Goal: Transaction & Acquisition: Purchase product/service

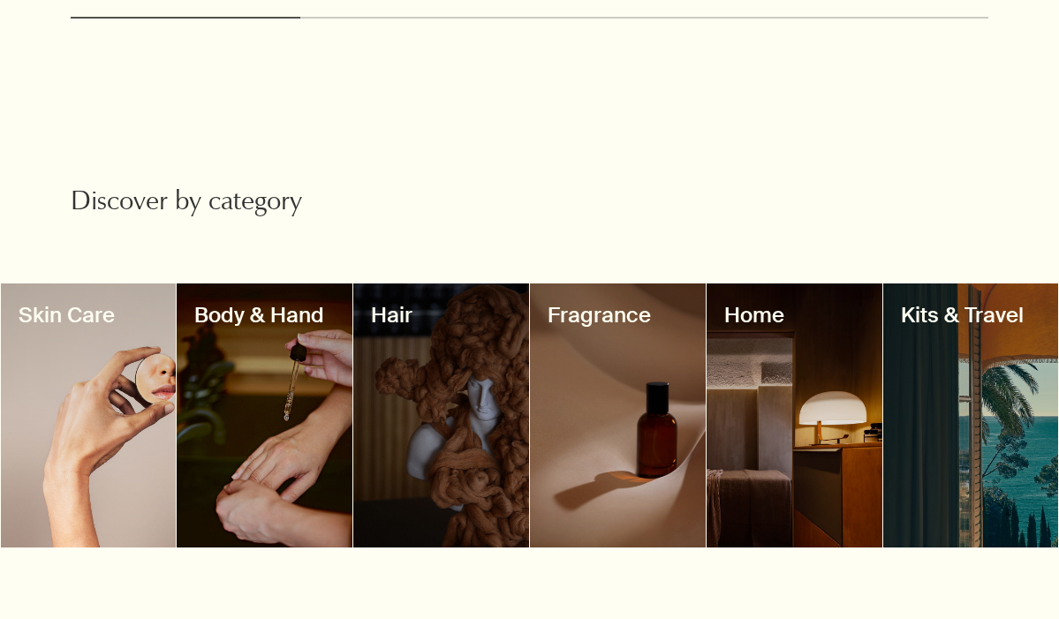
scroll to position [1515, 0]
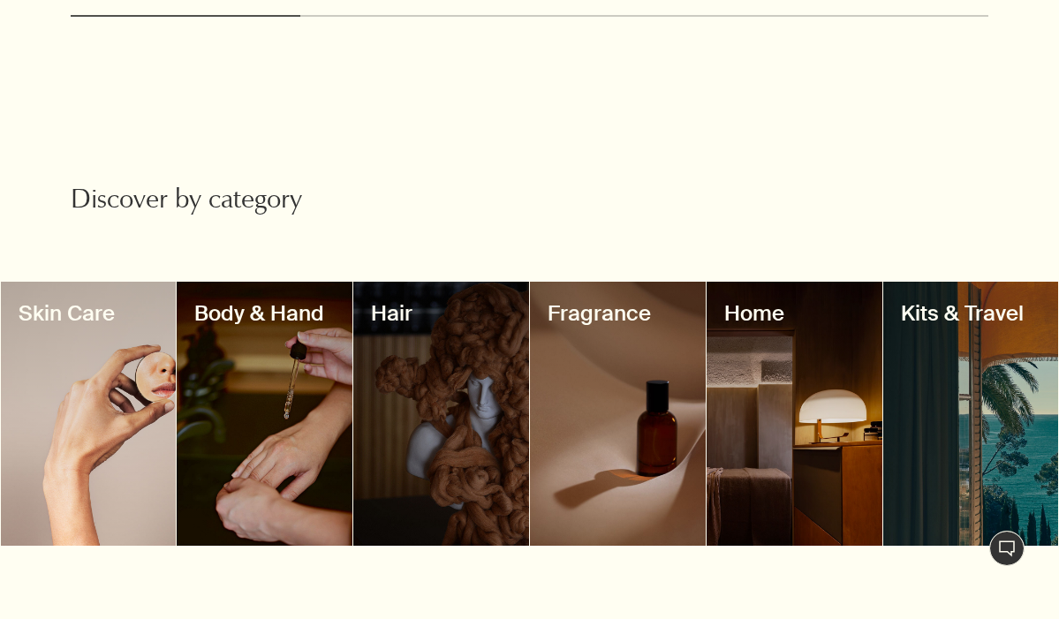
click at [103, 388] on div at bounding box center [89, 414] width 176 height 264
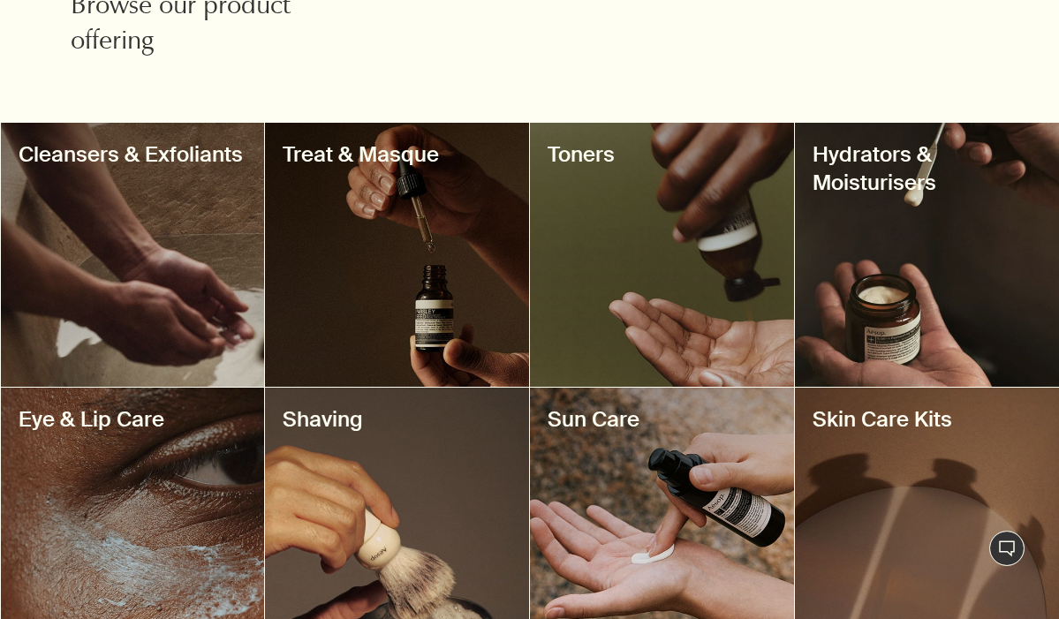
scroll to position [671, 0]
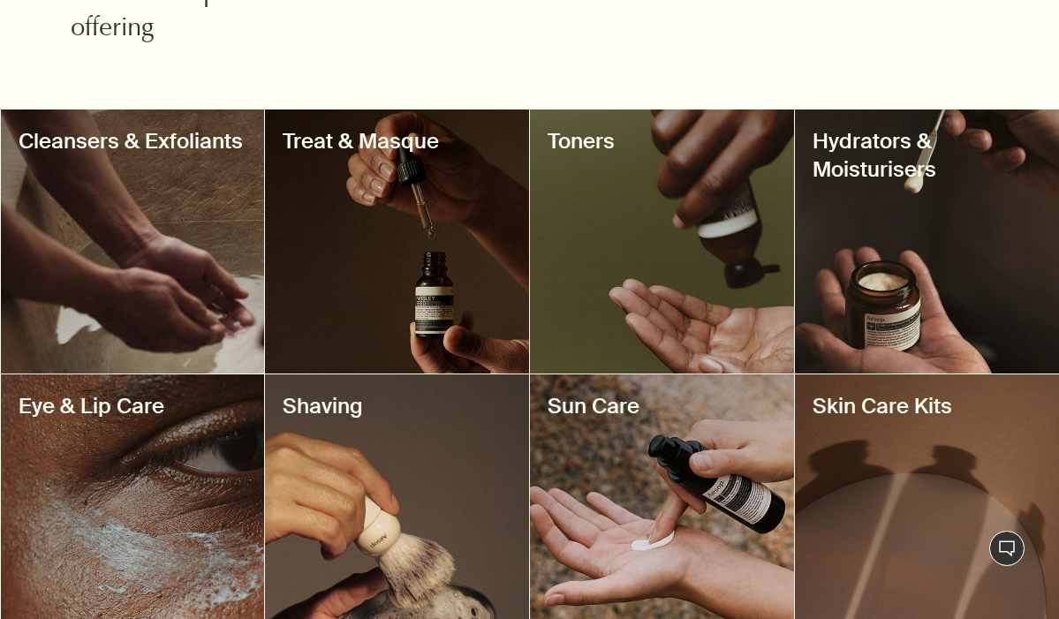
click at [757, 207] on div at bounding box center [662, 241] width 264 height 264
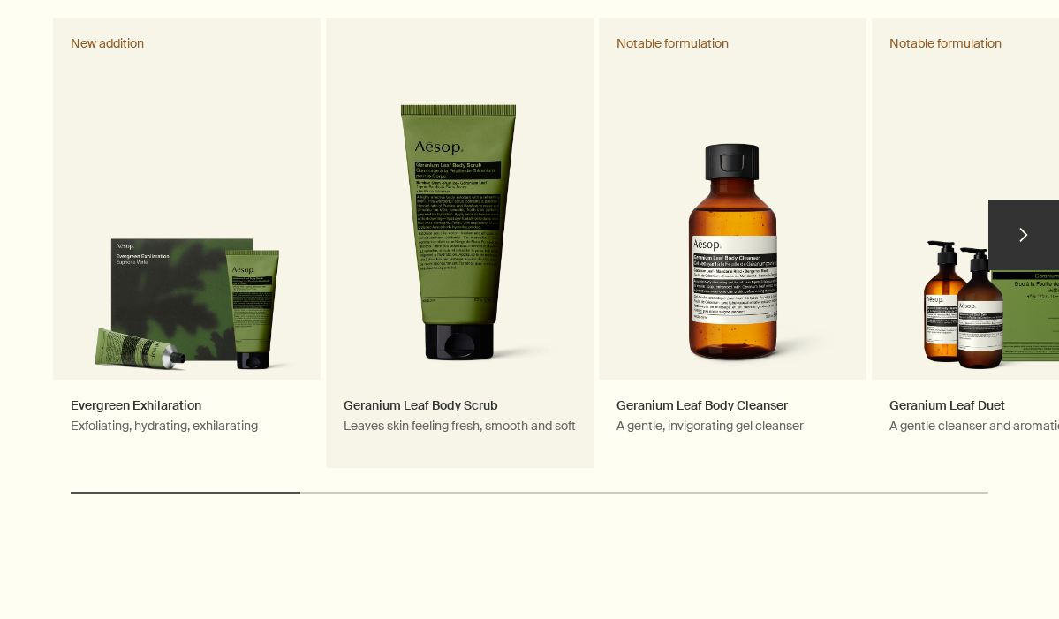
scroll to position [1218, 0]
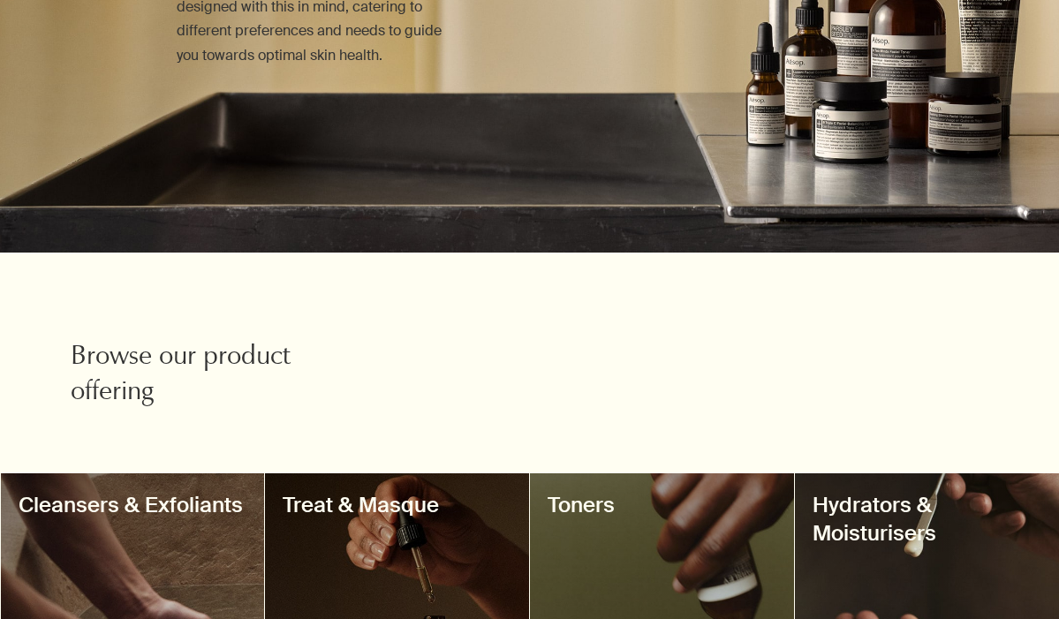
scroll to position [308, 0]
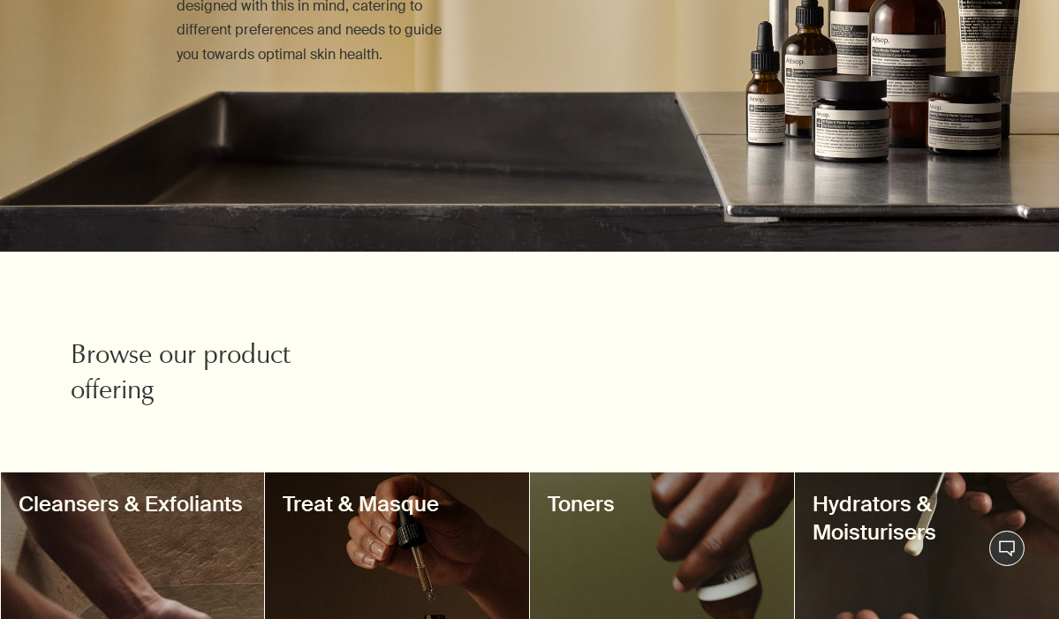
click at [910, 531] on h3 "Hydrators & Moisturisers" at bounding box center [926, 518] width 229 height 57
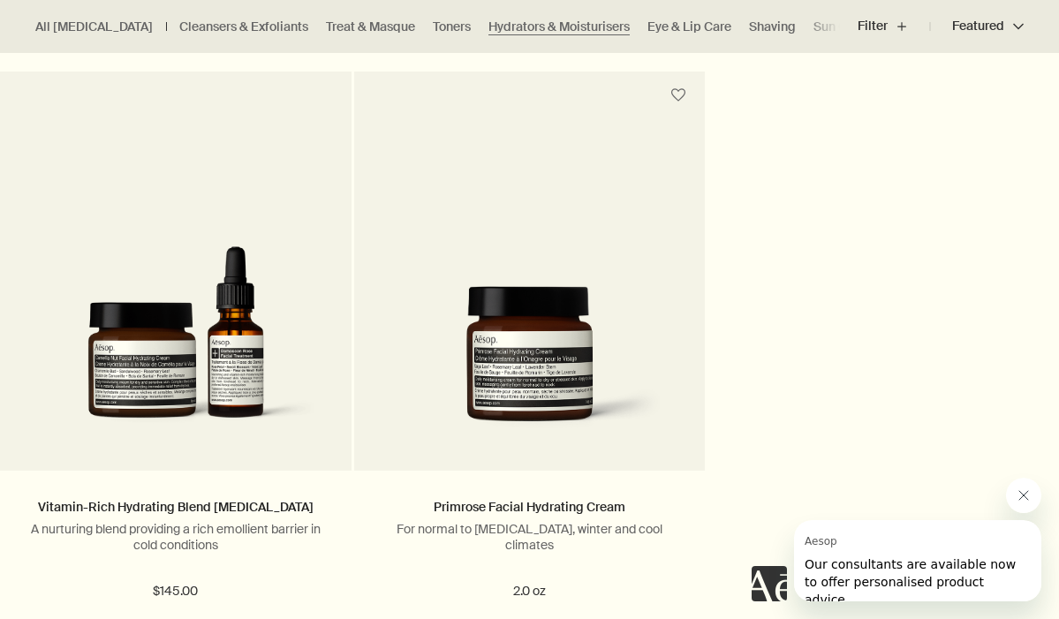
scroll to position [4439, 0]
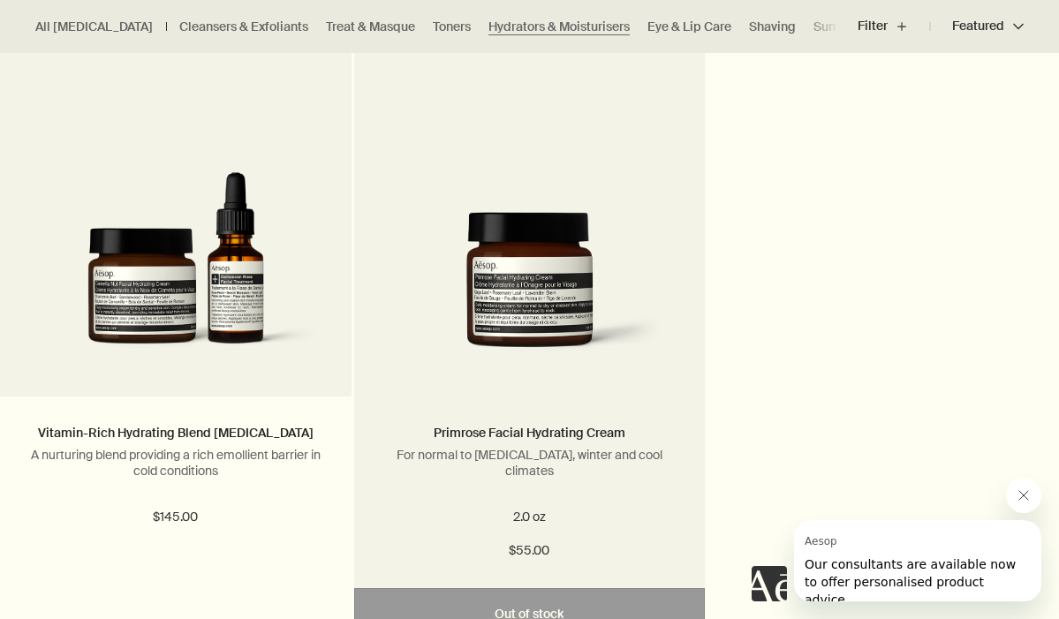
click at [592, 307] on img at bounding box center [530, 291] width 298 height 158
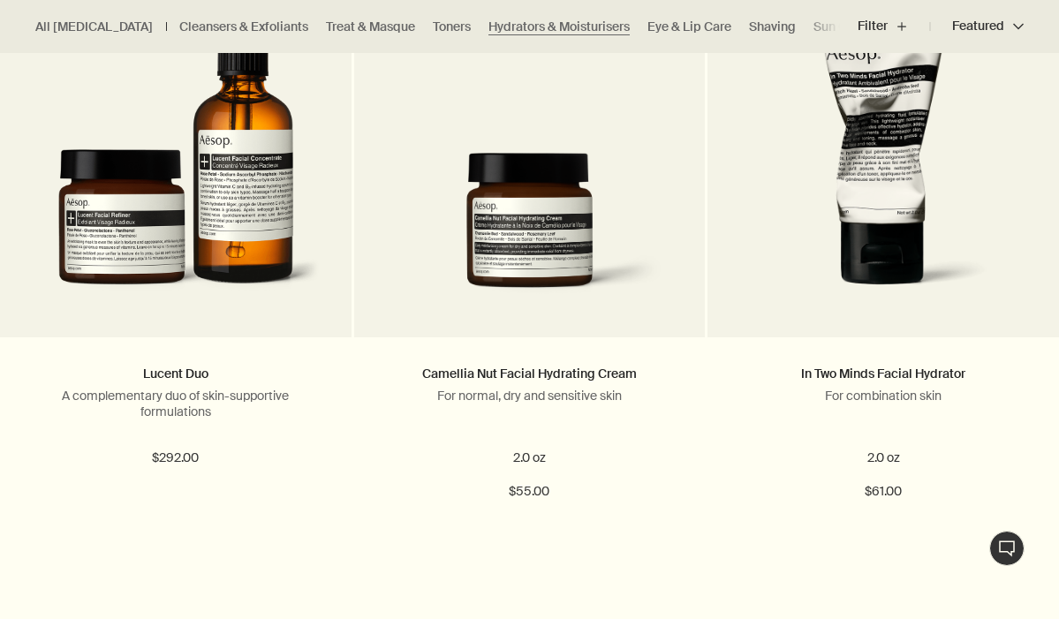
scroll to position [622, 0]
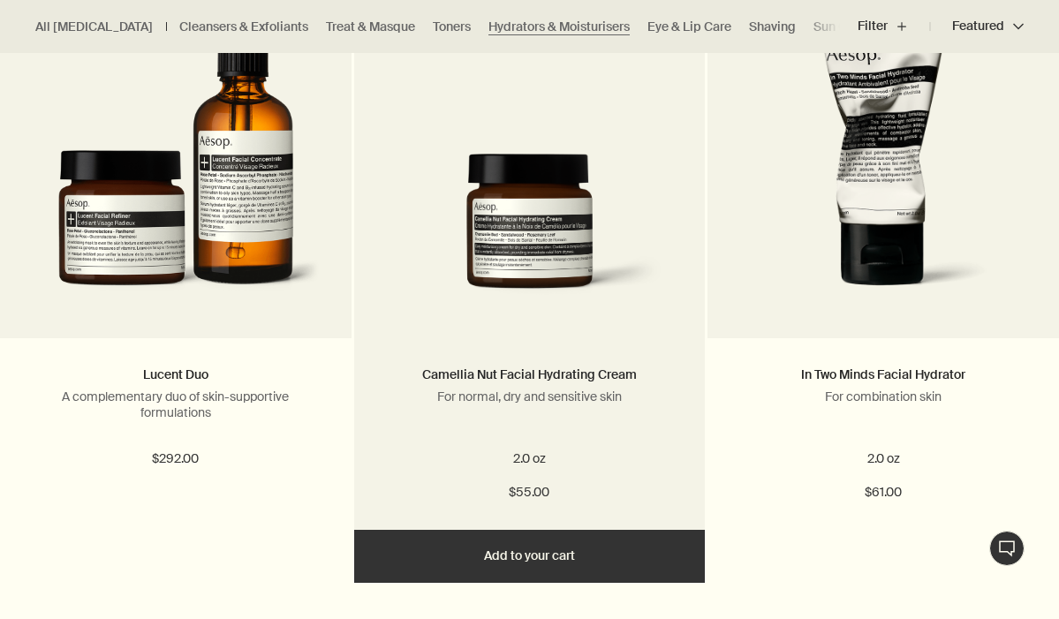
click at [494, 281] on img at bounding box center [530, 233] width 298 height 158
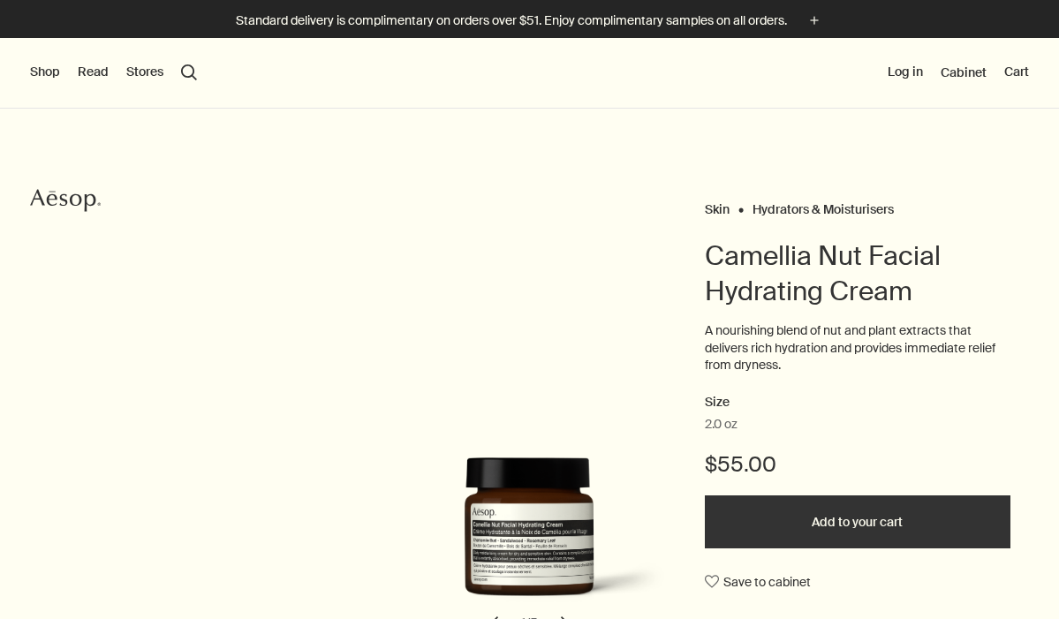
click at [808, 505] on button "Add to your cart" at bounding box center [856, 521] width 305 height 53
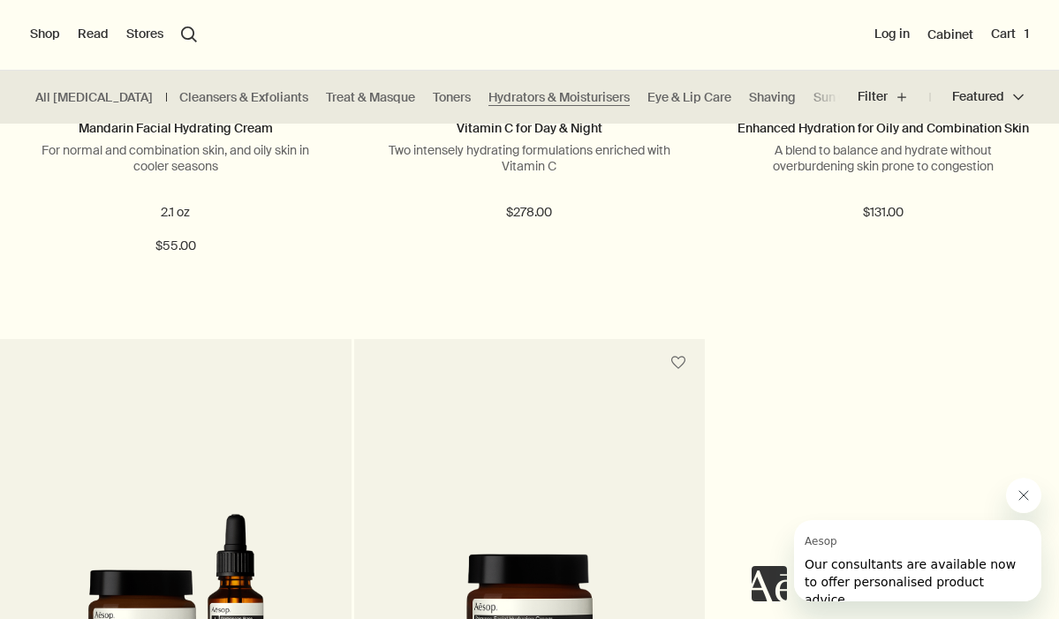
scroll to position [3974, 0]
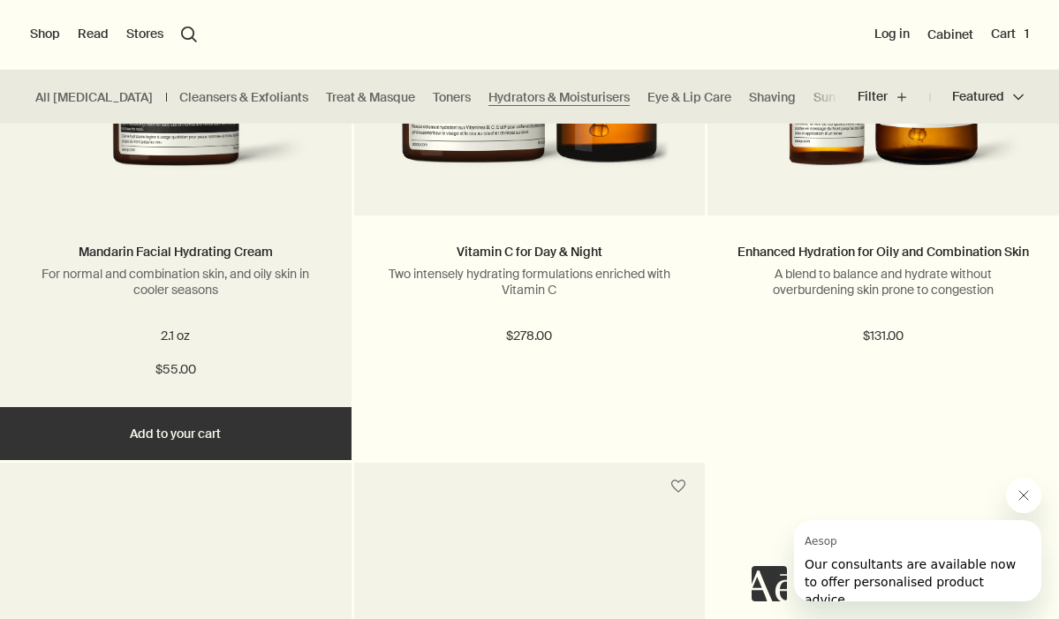
click at [178, 435] on button "Add Add to your cart" at bounding box center [175, 433] width 351 height 53
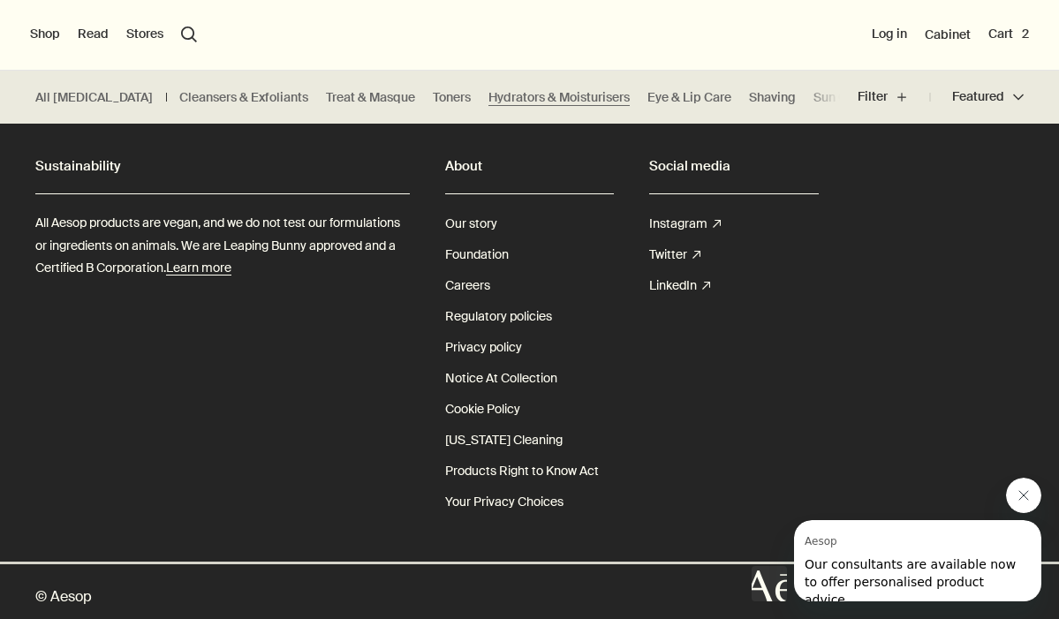
scroll to position [5865, 0]
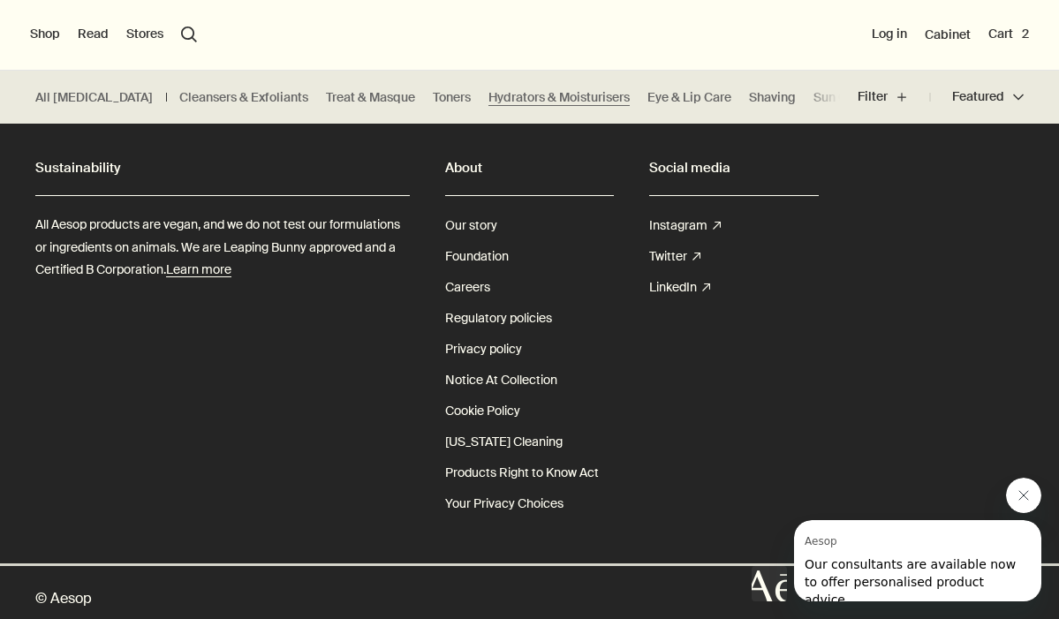
click at [893, 569] on span "Our consultants are available now to offer personalised product advice." at bounding box center [909, 581] width 211 height 49
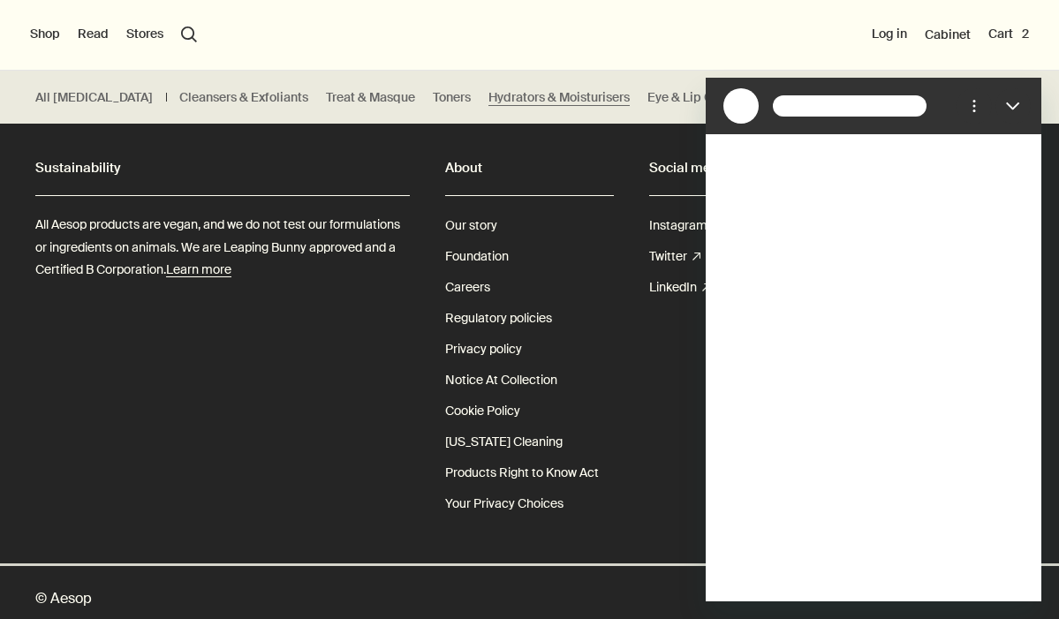
scroll to position [0, 0]
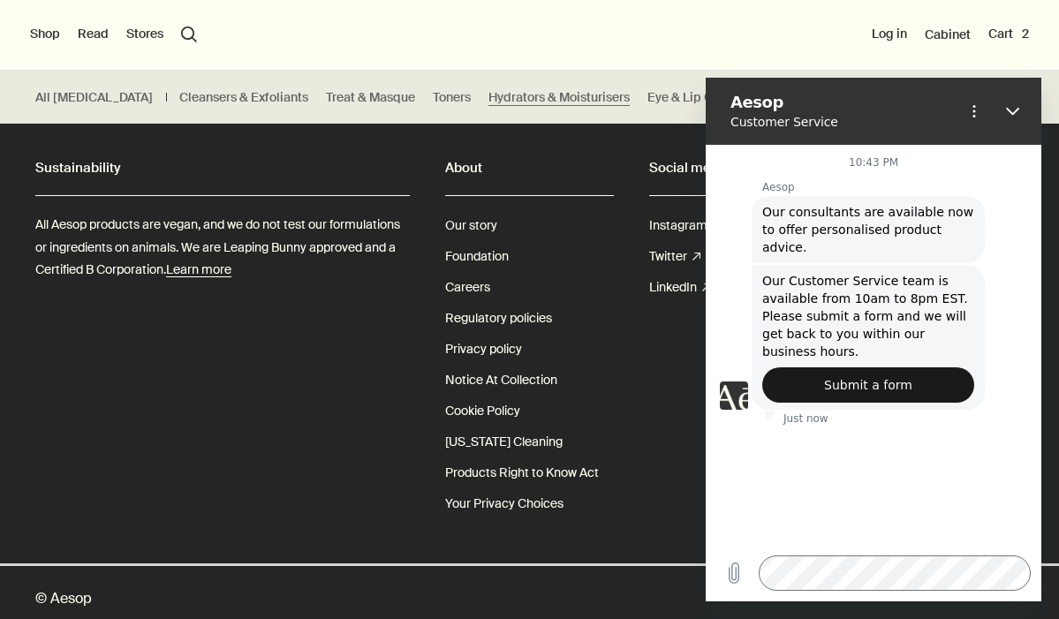
click at [898, 374] on span "Submit a form" at bounding box center [868, 384] width 88 height 21
click at [1010, 109] on icon "Close" at bounding box center [1013, 111] width 14 height 14
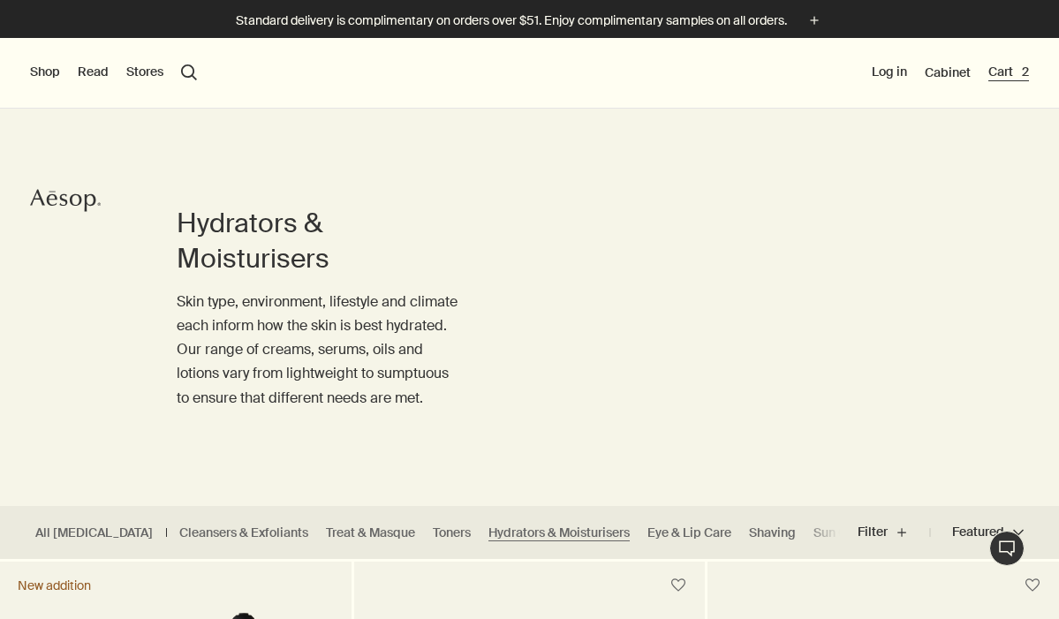
click at [1005, 74] on button "Cart 2" at bounding box center [1008, 73] width 41 height 18
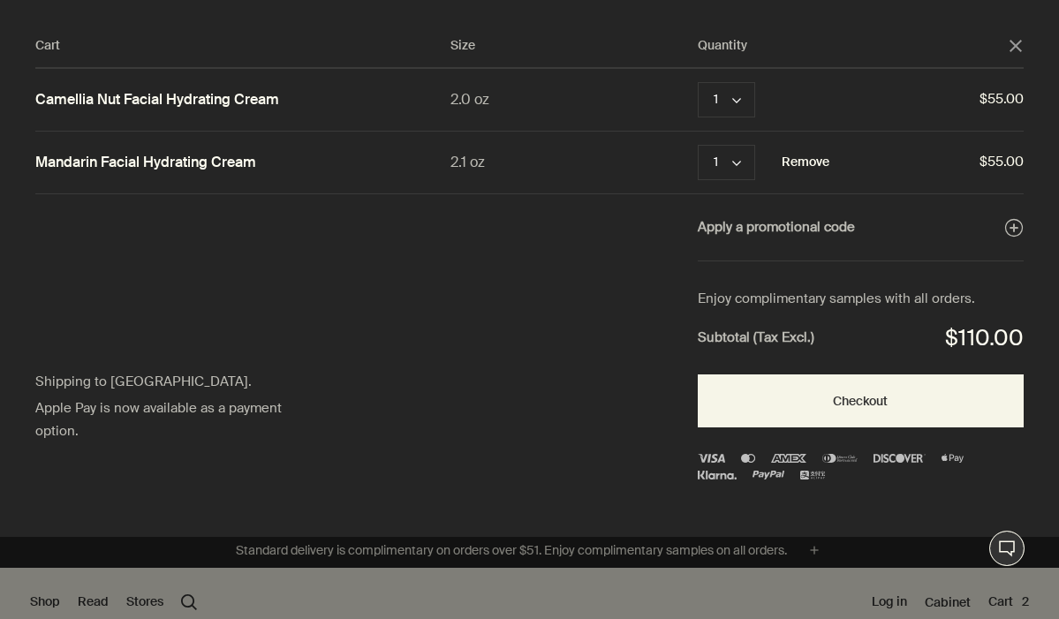
click at [788, 164] on button "Remove" at bounding box center [805, 162] width 48 height 21
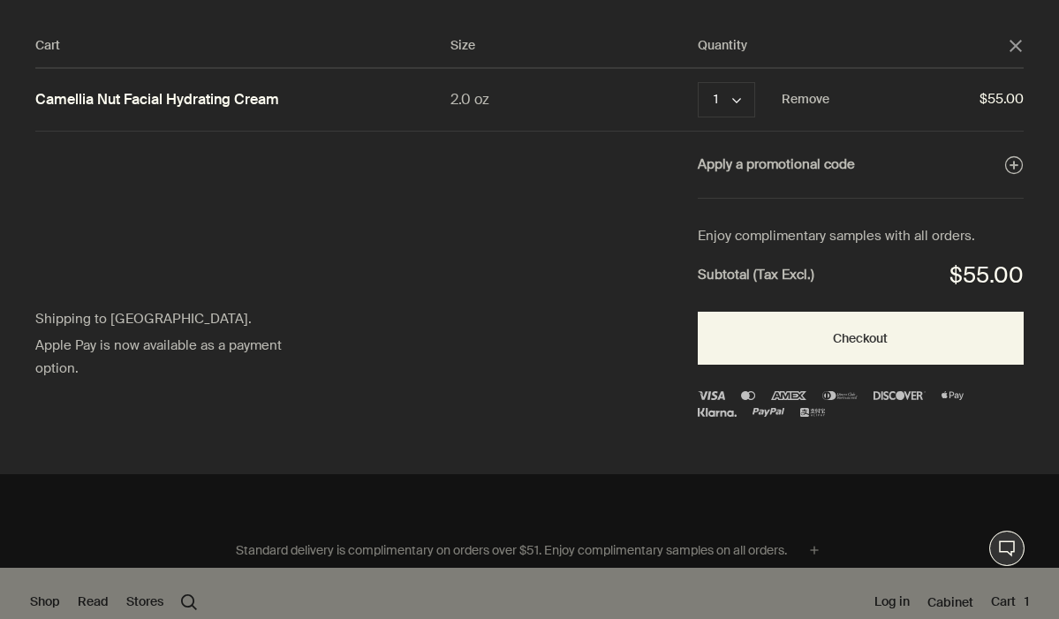
click at [251, 91] on link "Camellia Nut Facial Hydrating Cream" at bounding box center [157, 100] width 244 height 19
